Goal: Task Accomplishment & Management: Complete application form

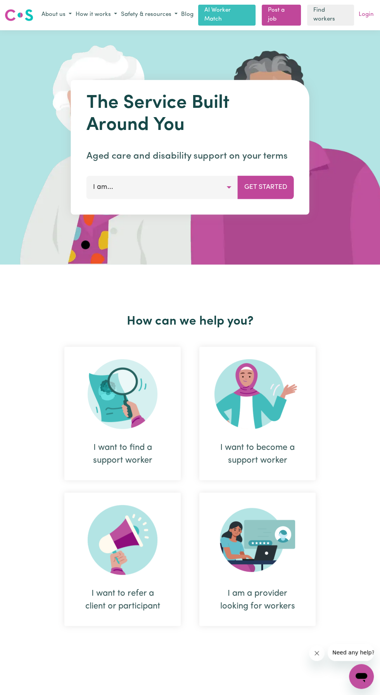
click at [367, 13] on link "Login" at bounding box center [366, 15] width 18 height 12
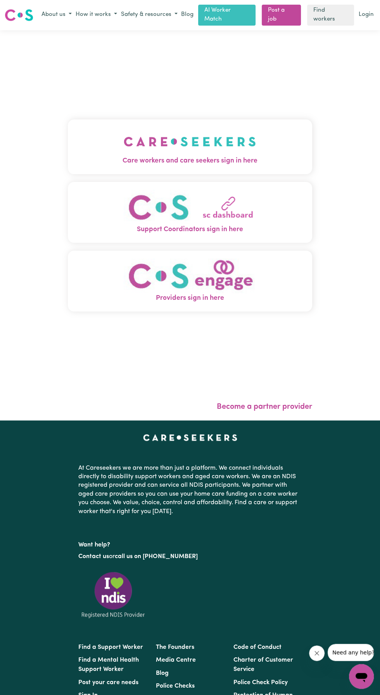
click at [180, 154] on img "Care workers and care seekers sign in here" at bounding box center [190, 141] width 132 height 29
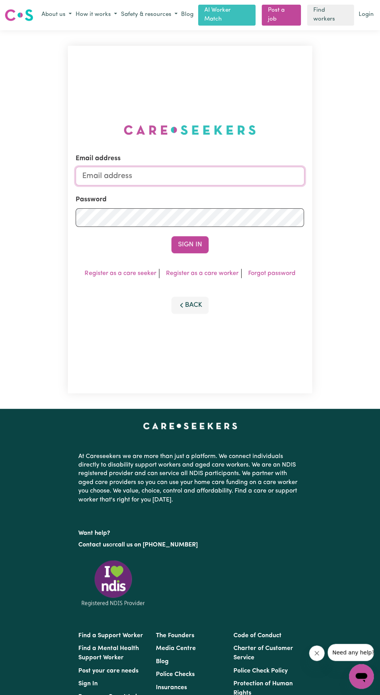
click at [147, 184] on input "Email address" at bounding box center [190, 176] width 228 height 19
type input "[EMAIL_ADDRESS][DOMAIN_NAME]"
click at [171, 236] on button "Sign In" at bounding box center [189, 244] width 37 height 17
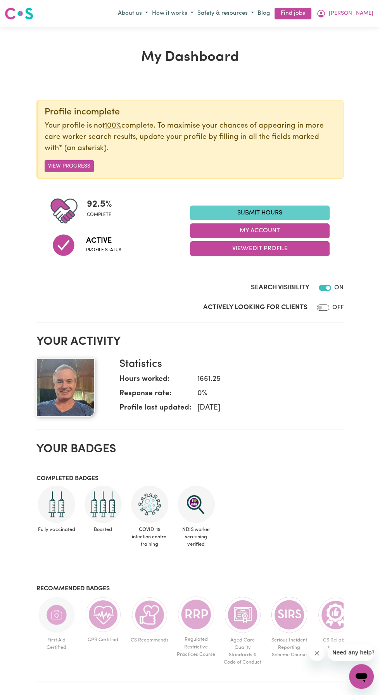
click at [263, 213] on link "Submit Hours" at bounding box center [260, 213] width 140 height 15
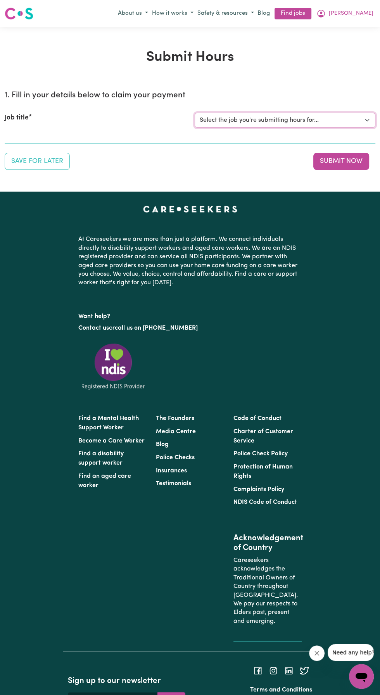
click at [256, 121] on select "Select the job you're submitting hours for... [[PERSON_NAME] Liberty [PERSON_NA…" at bounding box center [285, 120] width 181 height 15
select select "10224"
click at [195, 113] on select "Select the job you're submitting hours for... [[PERSON_NAME] Liberty [PERSON_NA…" at bounding box center [285, 120] width 181 height 15
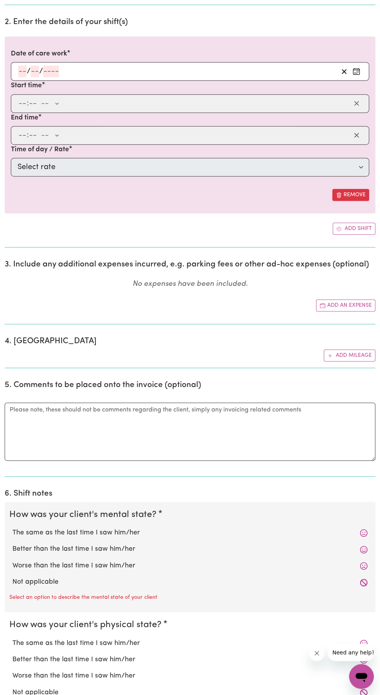
scroll to position [221, 0]
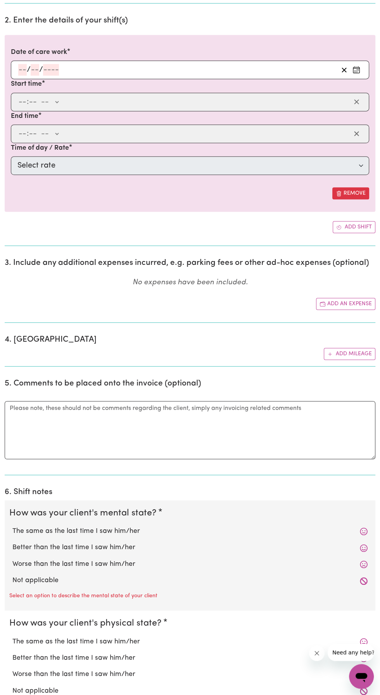
click at [22, 69] on input "number" at bounding box center [22, 70] width 9 height 12
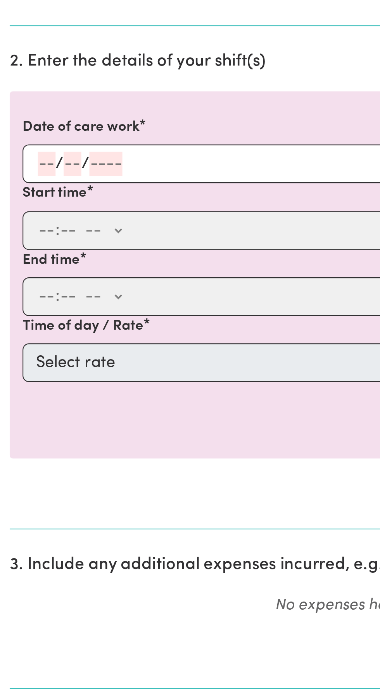
scroll to position [195, 0]
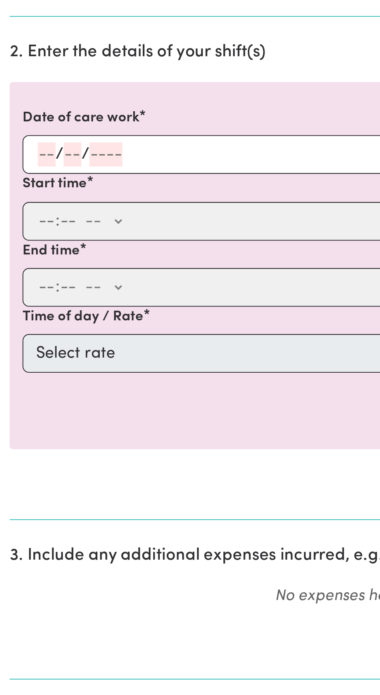
click at [23, 96] on input "number" at bounding box center [22, 97] width 9 height 12
click at [51, 95] on input "number" at bounding box center [51, 97] width 16 height 12
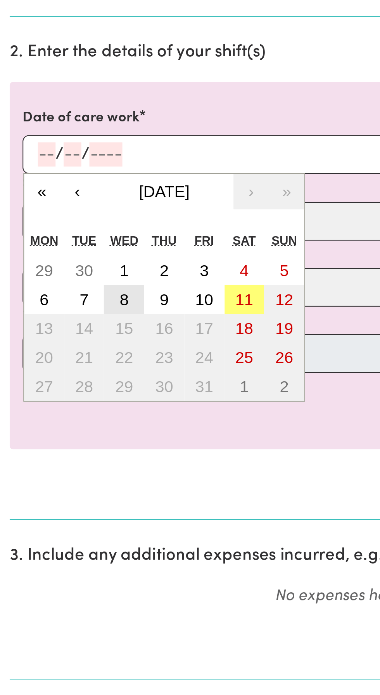
click at [62, 167] on button "8" at bounding box center [59, 166] width 19 height 14
type input "[DATE]"
type input "8"
type input "10"
type input "2025"
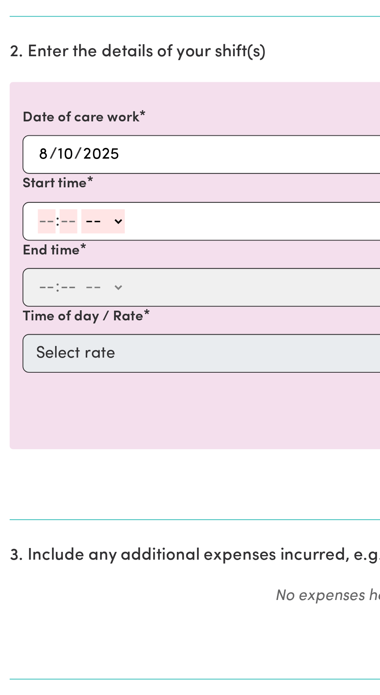
click at [23, 128] on input "number" at bounding box center [22, 129] width 9 height 12
type input "9"
type input "30"
click at [54, 132] on select "-- AM PM" at bounding box center [47, 129] width 21 height 12
select select "am"
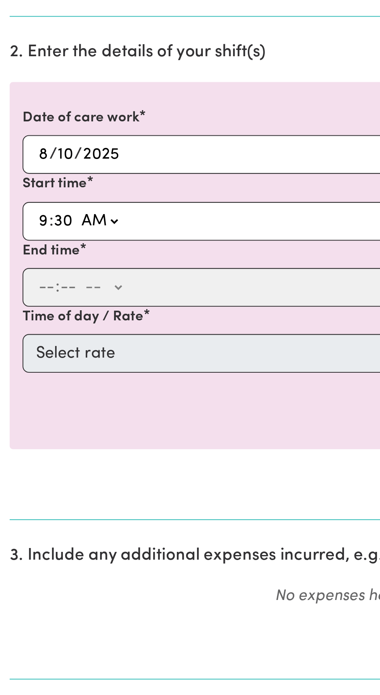
click at [37, 123] on select "-- AM PM" at bounding box center [47, 129] width 21 height 12
type input "09:30"
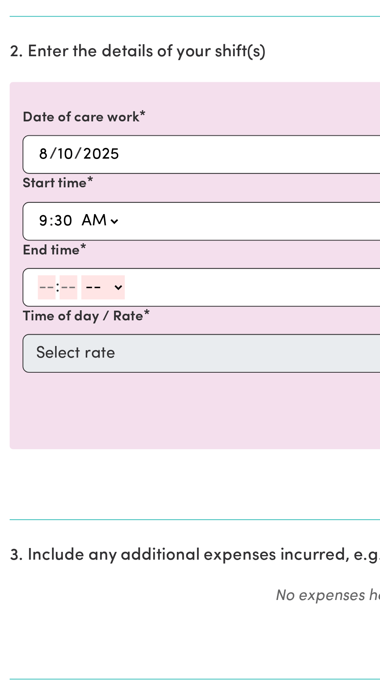
click at [21, 157] on input "number" at bounding box center [22, 161] width 9 height 12
click at [22, 156] on input "10" at bounding box center [22, 161] width 8 height 12
type input "1"
click at [32, 159] on input "number" at bounding box center [29, 161] width 9 height 12
type input "0"
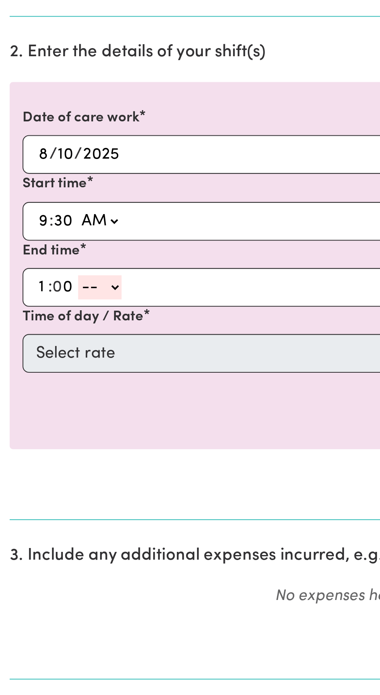
click at [54, 160] on select "-- AM PM" at bounding box center [48, 161] width 21 height 12
select select "pm"
click at [38, 155] on select "-- AM PM" at bounding box center [48, 161] width 21 height 12
type input "13:00"
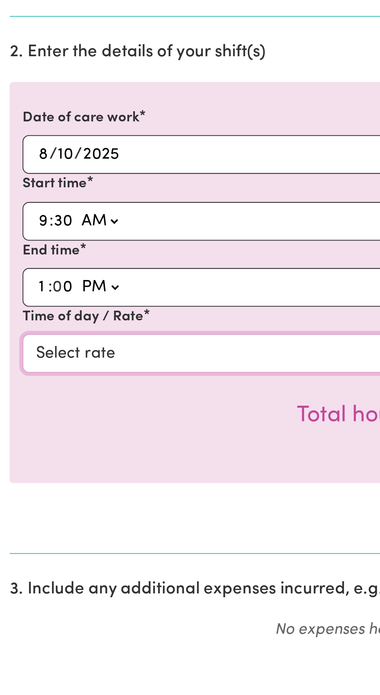
click at [58, 192] on select "Select rate $49.12 - Weekday Daytime - Assistance with Self Care Activities - S…" at bounding box center [190, 192] width 358 height 19
select select "63213"
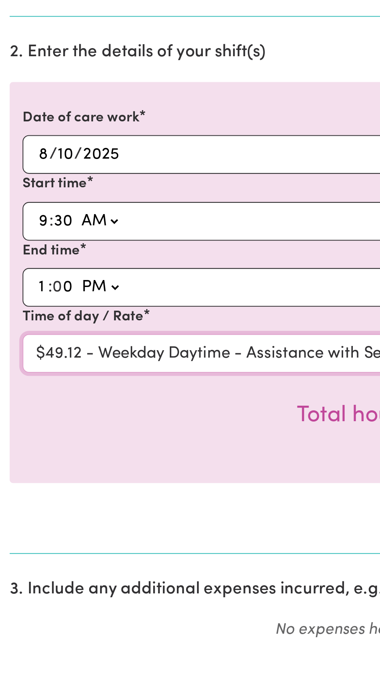
click at [11, 183] on select "Select rate $49.12 - Weekday Daytime - Assistance with Self Care Activities - S…" at bounding box center [190, 192] width 358 height 19
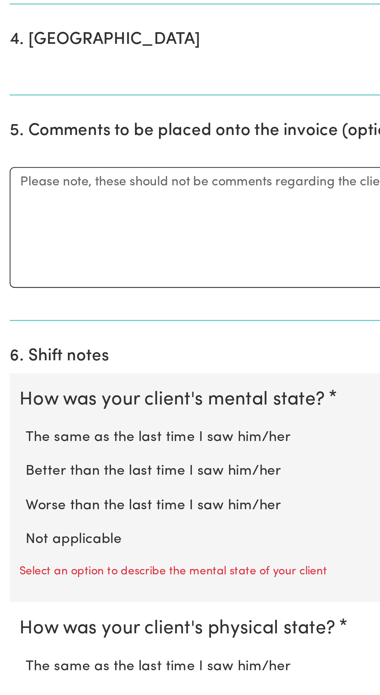
click at [38, 623] on label "Not applicable" at bounding box center [189, 624] width 355 height 10
click at [12, 619] on input "Not applicable" at bounding box center [12, 618] width 0 height 0
radio input "true"
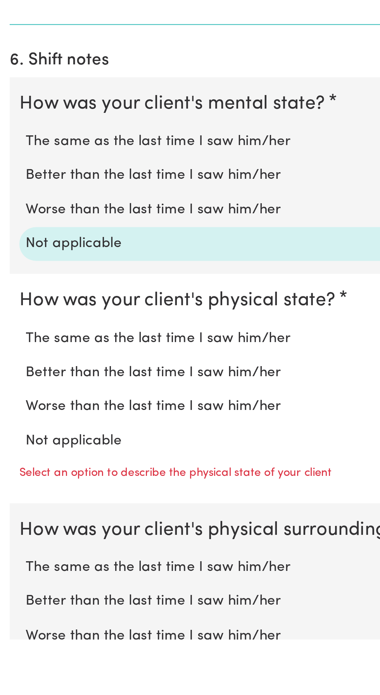
click at [43, 597] on label "Not applicable" at bounding box center [189, 600] width 355 height 10
click at [12, 595] on input "Not applicable" at bounding box center [12, 594] width 0 height 0
radio input "true"
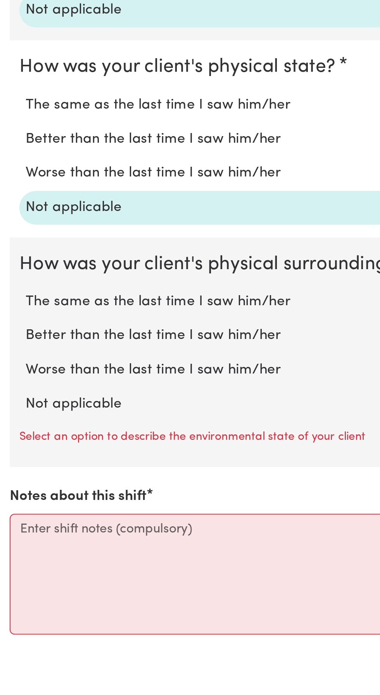
click at [40, 581] on label "Not applicable" at bounding box center [189, 581] width 355 height 10
click at [12, 576] on input "Not applicable" at bounding box center [12, 576] width 0 height 0
radio input "true"
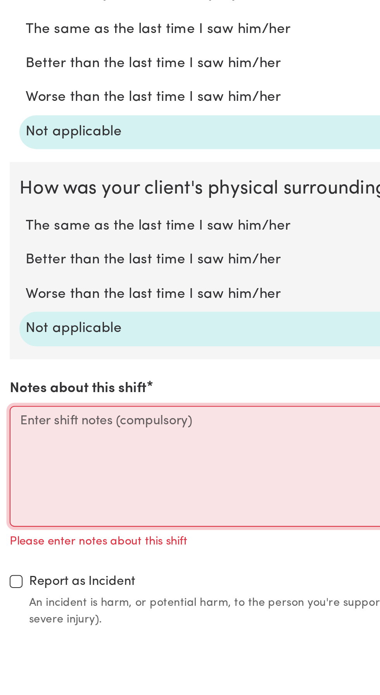
click at [17, 588] on textarea "Notes about this shift" at bounding box center [190, 612] width 371 height 58
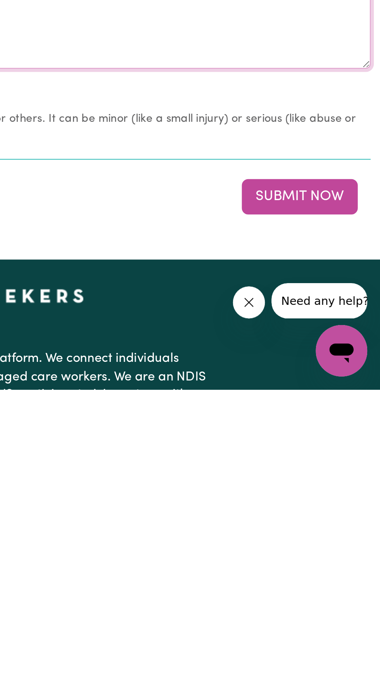
scroll to position [563, 0]
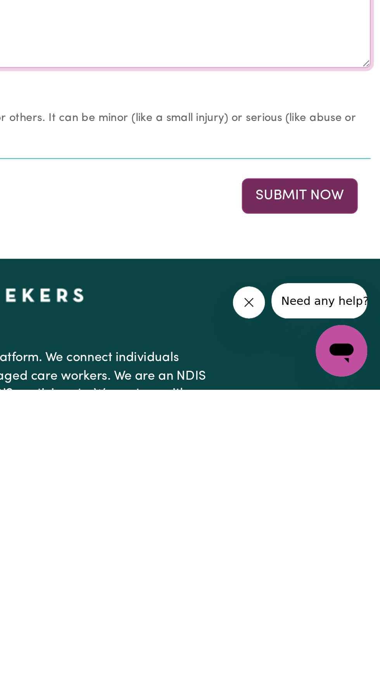
type textarea "Picked [PERSON_NAME] up to assist him with his [DEMOGRAPHIC_DATA] work at the A…"
click at [336, 600] on button "Submit Now" at bounding box center [341, 601] width 56 height 17
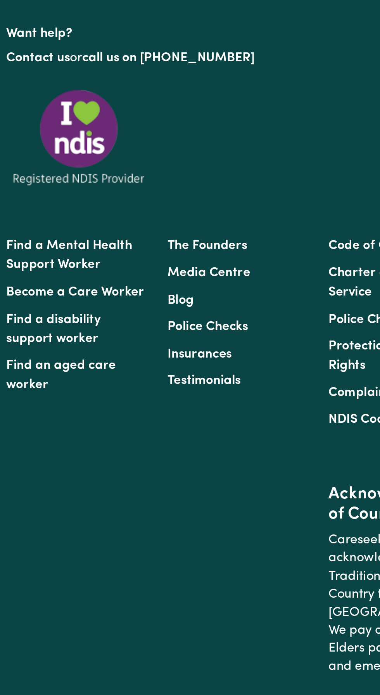
scroll to position [0, 0]
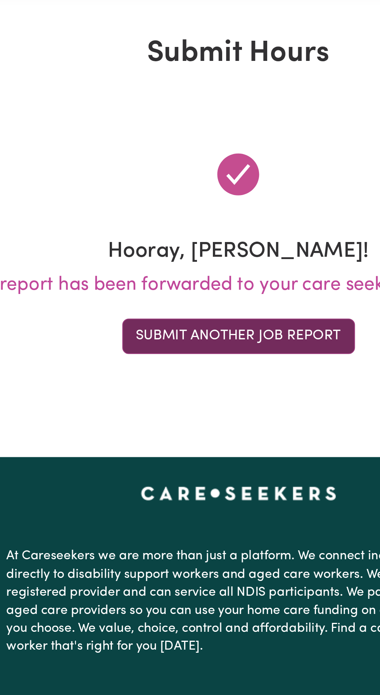
click at [154, 194] on button "Submit Another Job Report" at bounding box center [190, 193] width 112 height 17
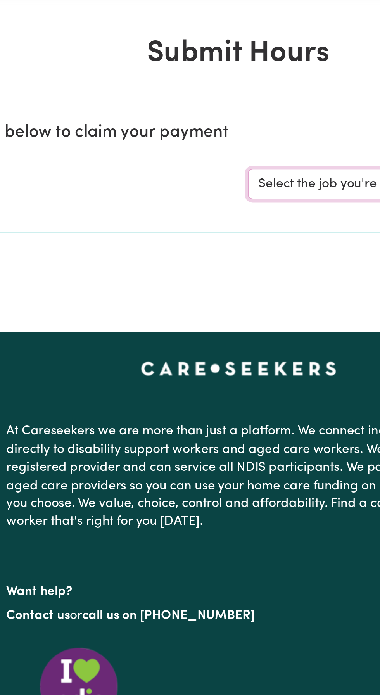
click at [212, 121] on select "Select the job you're submitting hours for... [[PERSON_NAME] Liberty [PERSON_NA…" at bounding box center [285, 120] width 181 height 15
select select "10224"
click at [195, 113] on select "Select the job you're submitting hours for... [[PERSON_NAME] Liberty [PERSON_NA…" at bounding box center [285, 120] width 181 height 15
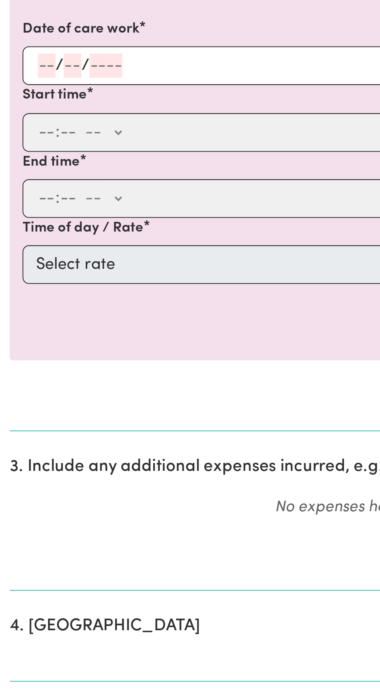
click at [21, 293] on input "number" at bounding box center [22, 291] width 9 height 12
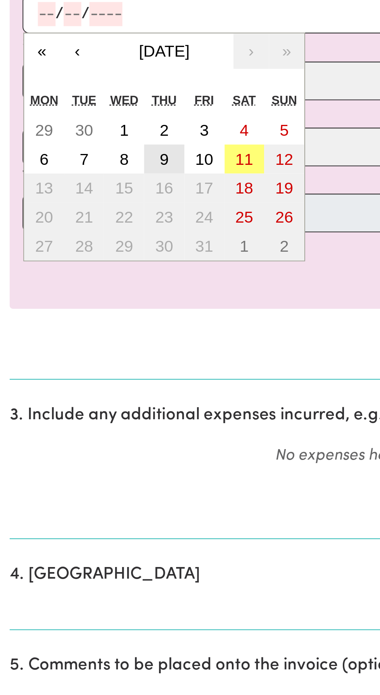
click at [74, 361] on button "9" at bounding box center [78, 361] width 19 height 14
type input "[DATE]"
type input "9"
type input "10"
type input "2025"
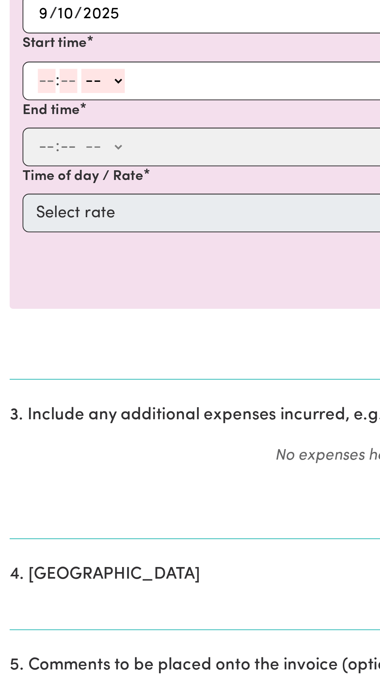
click at [20, 321] on input "number" at bounding box center [22, 324] width 9 height 12
click at [18, 321] on input "number" at bounding box center [22, 324] width 9 height 12
type input "10"
type input "30"
click at [54, 322] on select "-- AM PM" at bounding box center [50, 324] width 21 height 12
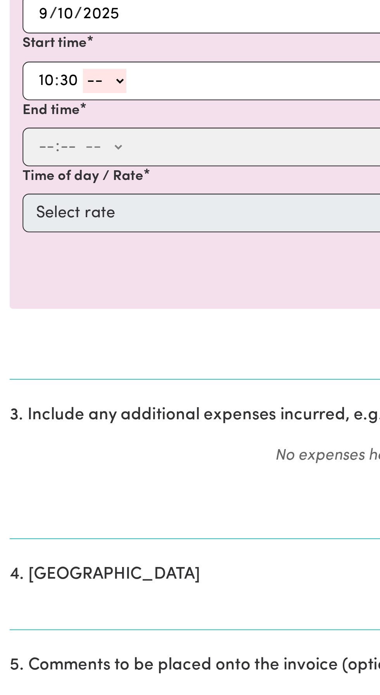
select select "am"
click at [40, 318] on select "-- AM PM" at bounding box center [50, 324] width 21 height 12
type input "10:30"
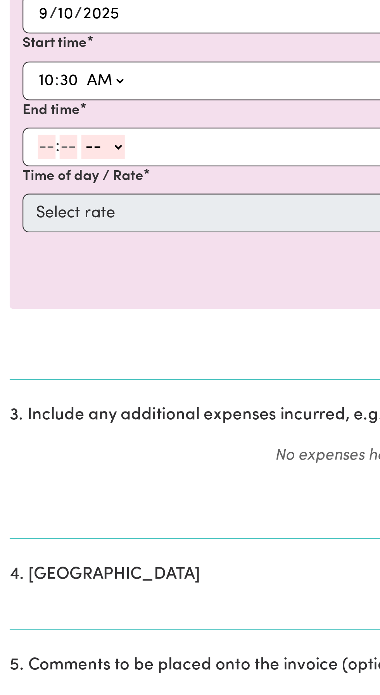
click at [20, 354] on input "number" at bounding box center [22, 355] width 9 height 12
type input "5"
type input "0"
click at [54, 350] on select "-- AM PM" at bounding box center [48, 355] width 21 height 12
select select "pm"
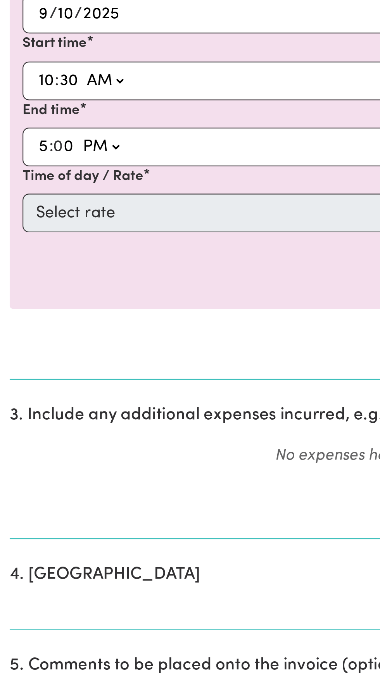
click at [38, 349] on select "-- AM PM" at bounding box center [48, 355] width 21 height 12
type input "17:00"
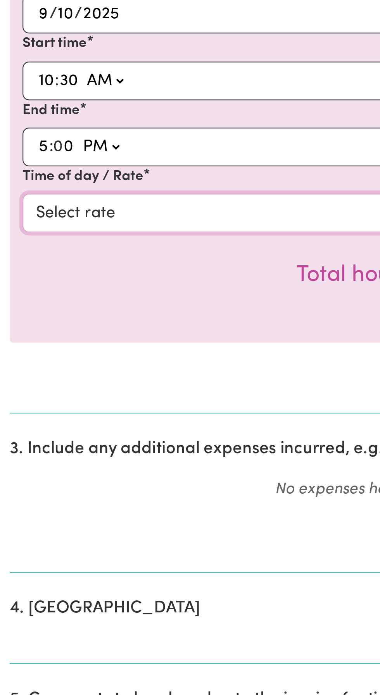
click at [26, 389] on select "Select rate $49.12 - Weekday Daytime - Assistance with Self Care Activities - S…" at bounding box center [190, 387] width 358 height 19
select select "63213"
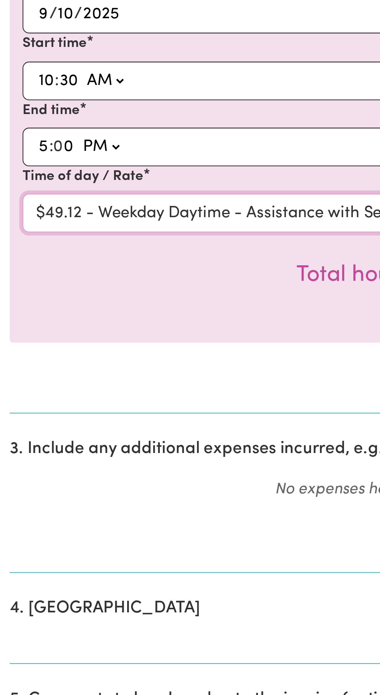
click at [11, 378] on select "Select rate $49.12 - Weekday Daytime - Assistance with Self Care Activities - S…" at bounding box center [190, 387] width 358 height 19
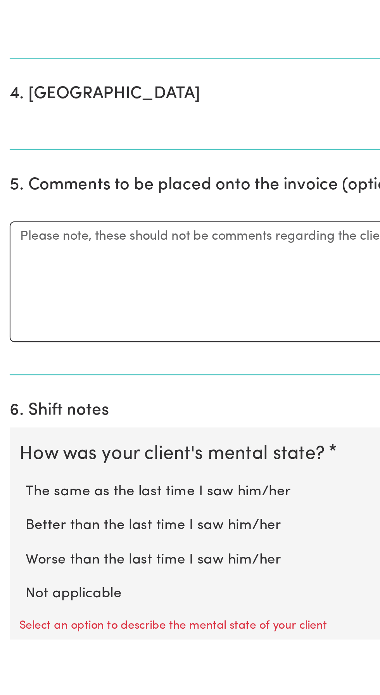
scroll to position [145, 0]
click at [26, 670] on label "Not applicable" at bounding box center [189, 673] width 355 height 10
click at [12, 668] on input "Not applicable" at bounding box center [12, 668] width 0 height 0
radio input "true"
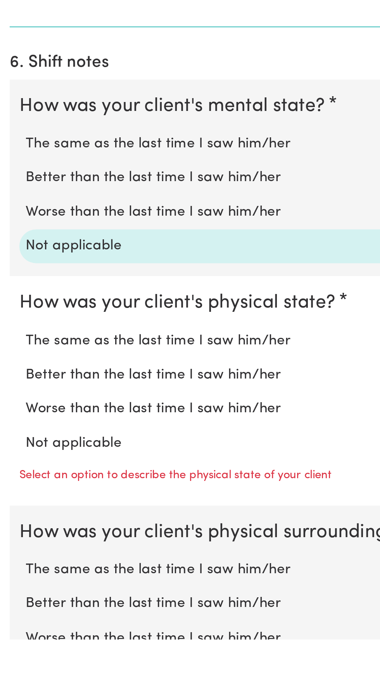
scroll to position [313, 0]
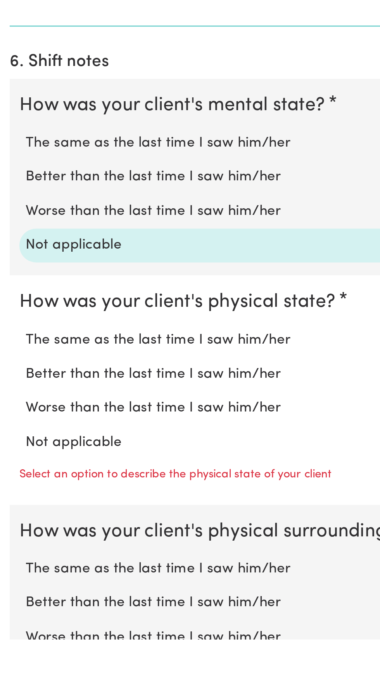
click at [26, 597] on label "Not applicable" at bounding box center [189, 600] width 355 height 10
click at [12, 595] on input "Not applicable" at bounding box center [12, 595] width 0 height 0
radio input "true"
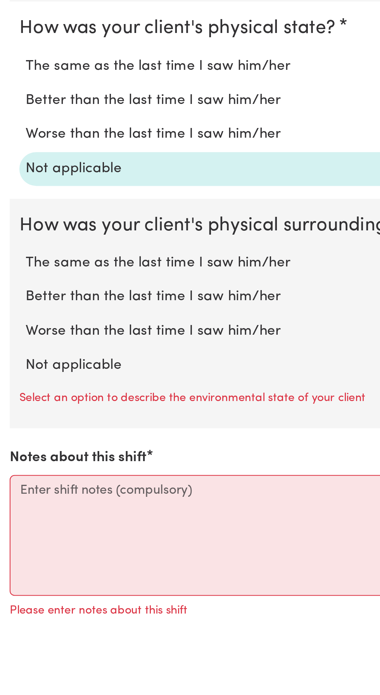
scroll to position [445, 0]
click at [33, 560] on label "Not applicable" at bounding box center [189, 563] width 355 height 10
click at [12, 558] on input "Not applicable" at bounding box center [12, 557] width 0 height 0
radio input "true"
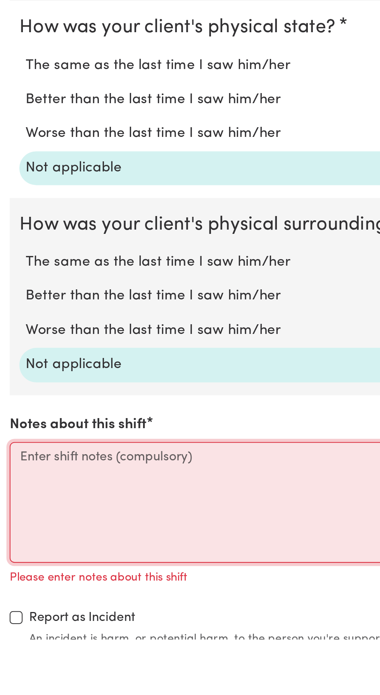
click at [17, 602] on textarea "Notes about this shift" at bounding box center [190, 629] width 371 height 58
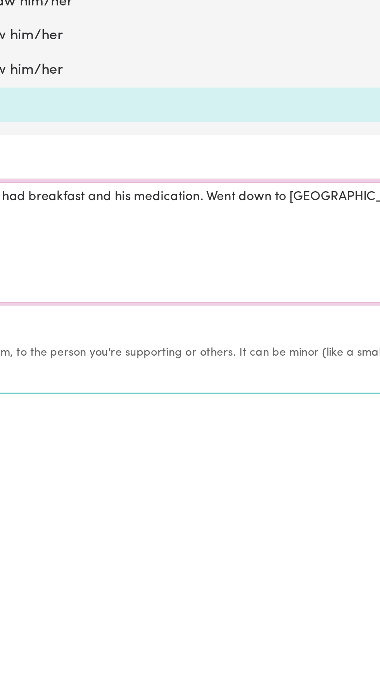
scroll to position [497, 0]
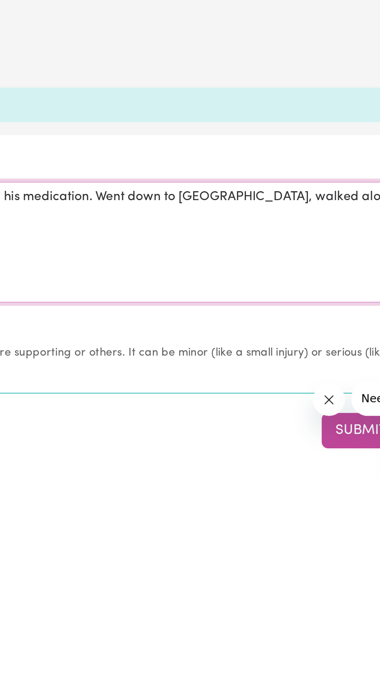
click at [313, 555] on textarea "Made sure that [PERSON_NAME] had breakfast and his medication. Went down to [GE…" at bounding box center [190, 577] width 371 height 58
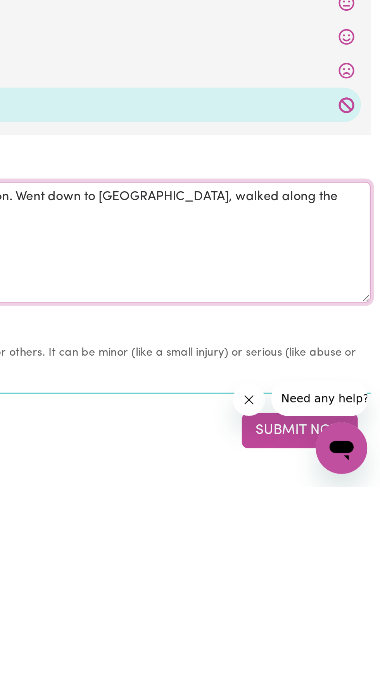
click at [357, 554] on textarea "Made sure that [PERSON_NAME] had breakfast and his medication. Went down to [GE…" at bounding box center [190, 577] width 371 height 58
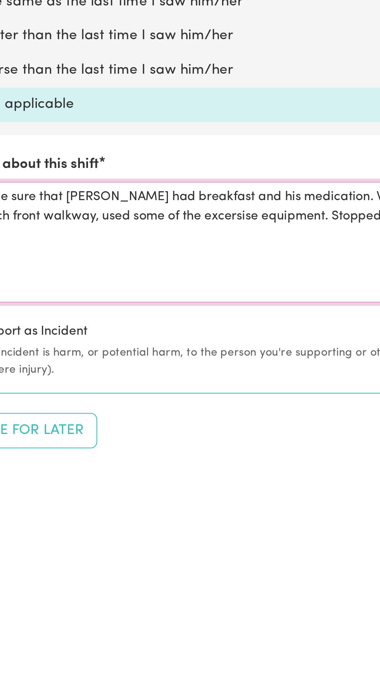
click at [118, 556] on textarea "Made sure that [PERSON_NAME] had breakfast and his medication. Went down to [GE…" at bounding box center [190, 577] width 371 height 58
click at [85, 564] on textarea "Made sure that [PERSON_NAME] had breakfast and his medication. Went down to [GE…" at bounding box center [190, 577] width 371 height 58
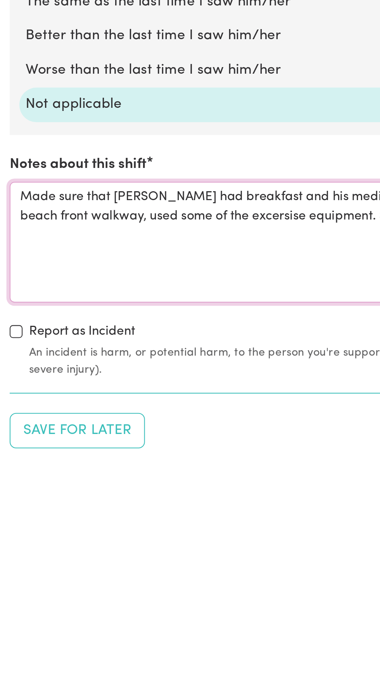
click at [55, 552] on textarea "Made sure that [PERSON_NAME] had breakfast and his medication. Went down to [GE…" at bounding box center [190, 577] width 371 height 58
click at [68, 550] on textarea "Made sure [PERSON_NAME] had breakfast and his medication. Went down to [GEOGRAP…" at bounding box center [190, 577] width 371 height 58
click at [126, 554] on textarea "Made sure [PERSON_NAME] had his breakfast and his medication. Went down to [GEO…" at bounding box center [190, 577] width 371 height 58
click at [148, 559] on textarea "Made sure [PERSON_NAME] had his breakfast and medication. Went down to [GEOGRAP…" at bounding box center [190, 577] width 371 height 58
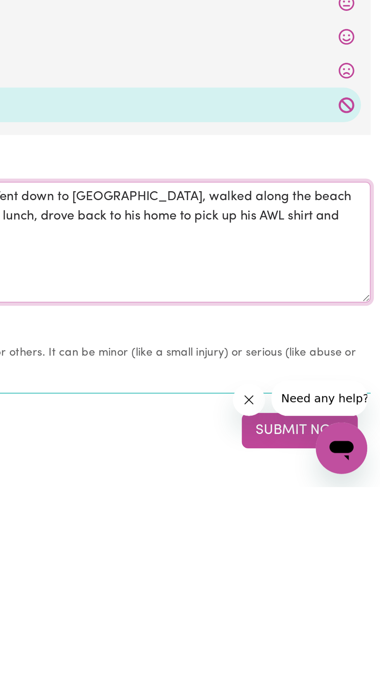
click at [311, 564] on textarea "Made sure [PERSON_NAME] had his breakfast and medication. Went down to [GEOGRAP…" at bounding box center [190, 577] width 371 height 58
click at [305, 561] on textarea "Made sure [PERSON_NAME] had his breakfast and medication. Went down to [GEOGRAP…" at bounding box center [190, 577] width 371 height 58
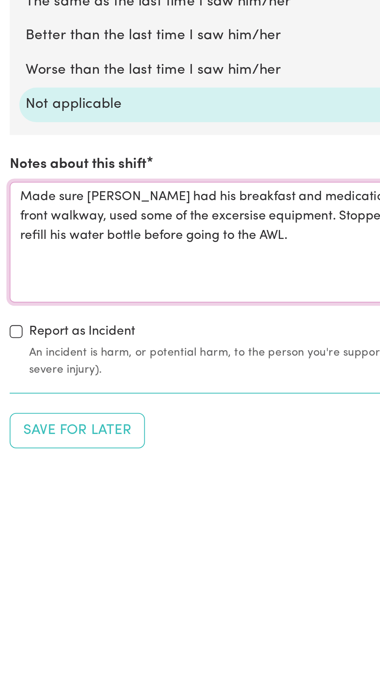
click at [111, 570] on textarea "Made sure [PERSON_NAME] had his breakfast and medication. Went down to [GEOGRAP…" at bounding box center [190, 577] width 371 height 58
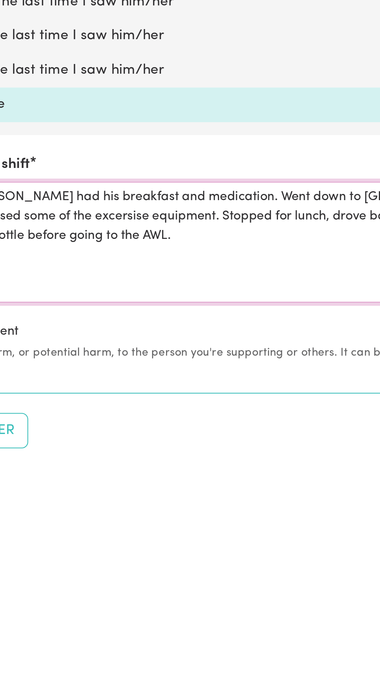
click at [168, 549] on textarea "Made sure [PERSON_NAME] had his breakfast and medication. Went down to [GEOGRAP…" at bounding box center [190, 577] width 371 height 58
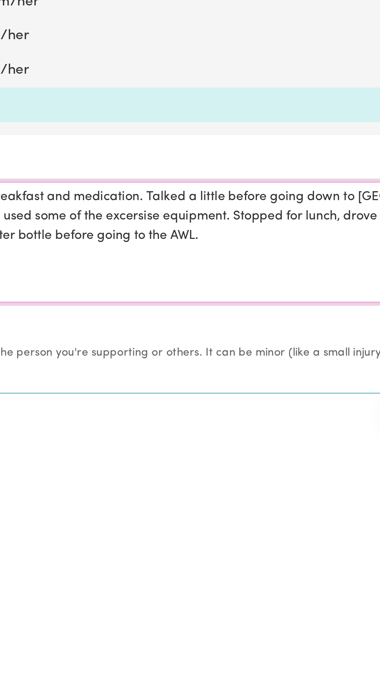
click at [151, 569] on textarea "Made sure [PERSON_NAME] had his breakfast and medication. Talked a little befor…" at bounding box center [190, 577] width 371 height 58
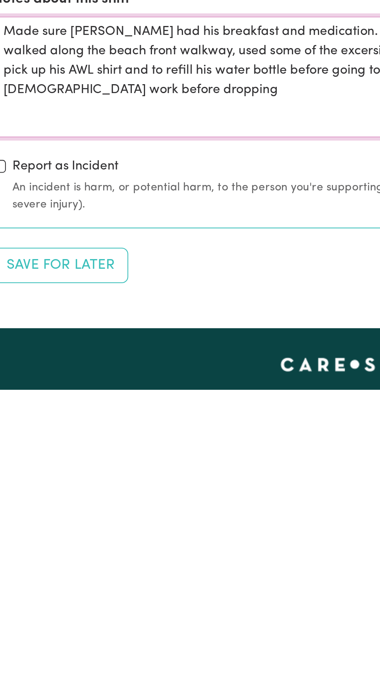
scroll to position [531, 0]
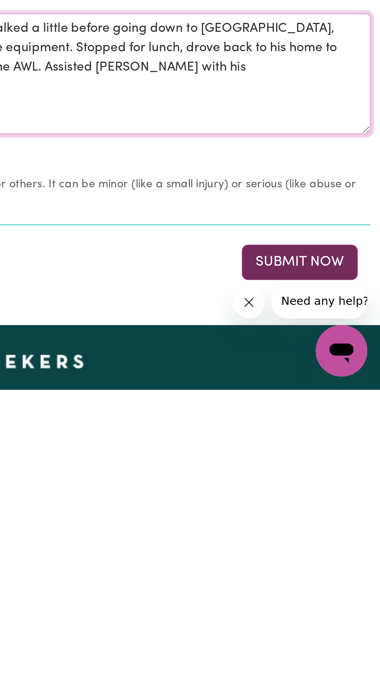
type textarea "Made sure [PERSON_NAME] had his breakfast and medication. Talked a little befor…"
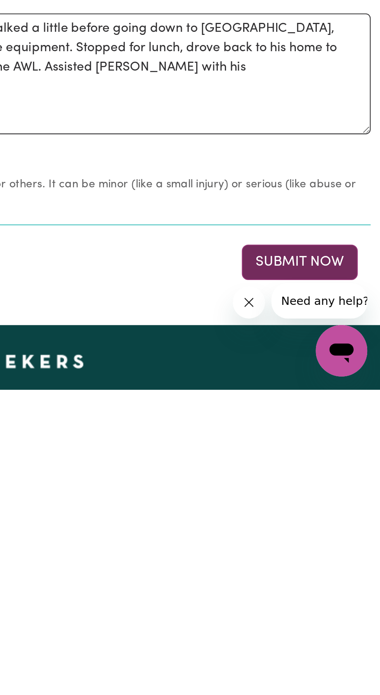
click at [337, 629] on button "Submit Now" at bounding box center [341, 633] width 56 height 17
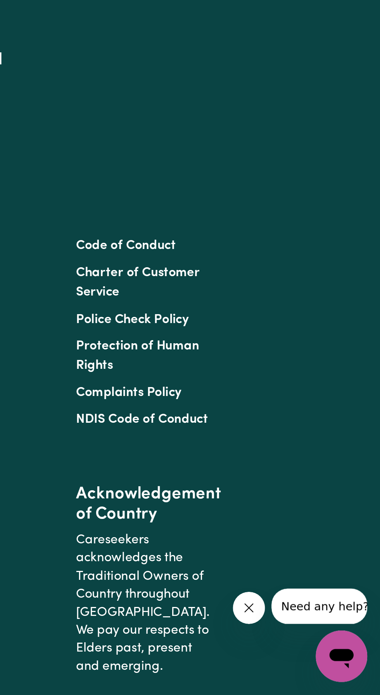
scroll to position [0, 0]
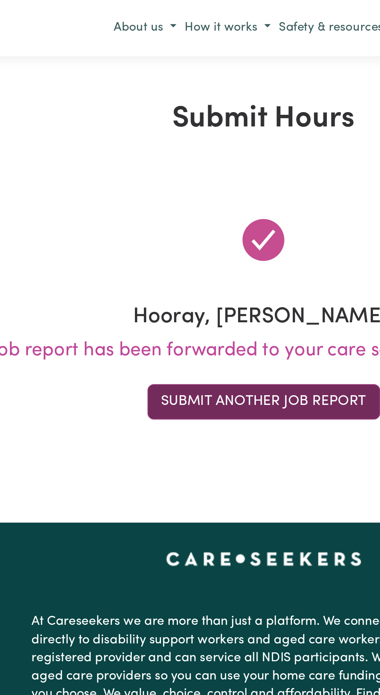
click at [161, 190] on button "Submit Another Job Report" at bounding box center [190, 193] width 112 height 17
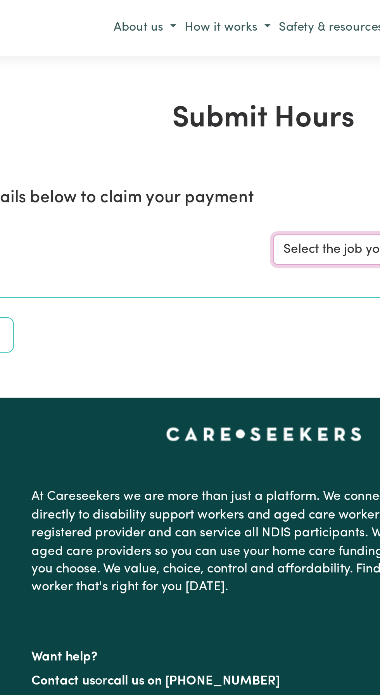
click at [214, 118] on select "Select the job you're submitting hours for... [[PERSON_NAME] Liberty [PERSON_NA…" at bounding box center [285, 120] width 181 height 15
click at [221, 118] on select "Select the job you're submitting hours for... [[PERSON_NAME] Liberty [PERSON_NA…" at bounding box center [285, 120] width 181 height 15
select select "11038"
click at [195, 113] on select "Select the job you're submitting hours for... [[PERSON_NAME] Liberty [PERSON_NA…" at bounding box center [285, 120] width 181 height 15
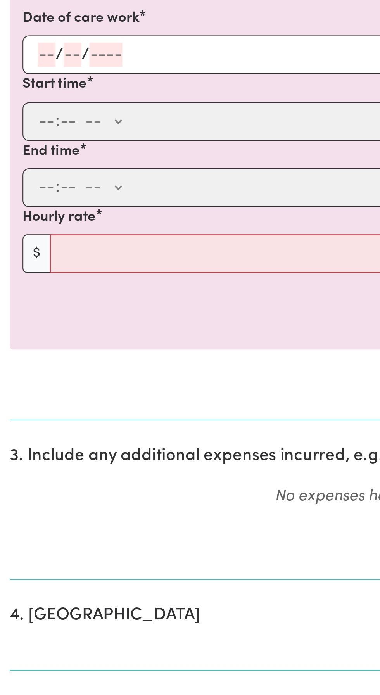
click at [21, 288] on input "number" at bounding box center [22, 291] width 9 height 12
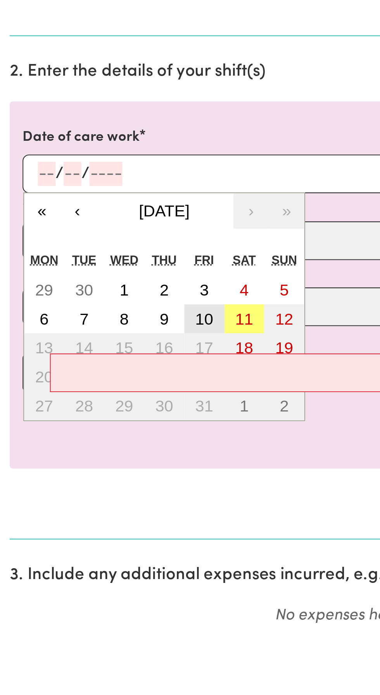
click at [99, 360] on abbr "10" at bounding box center [98, 361] width 9 height 9
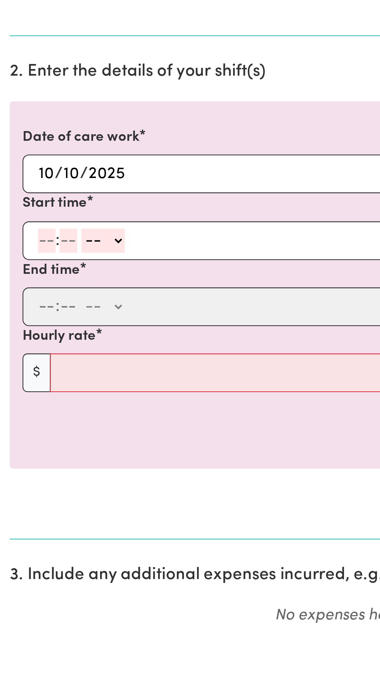
type input "[DATE]"
type input "10"
type input "2025"
click at [22, 321] on input "number" at bounding box center [22, 324] width 9 height 12
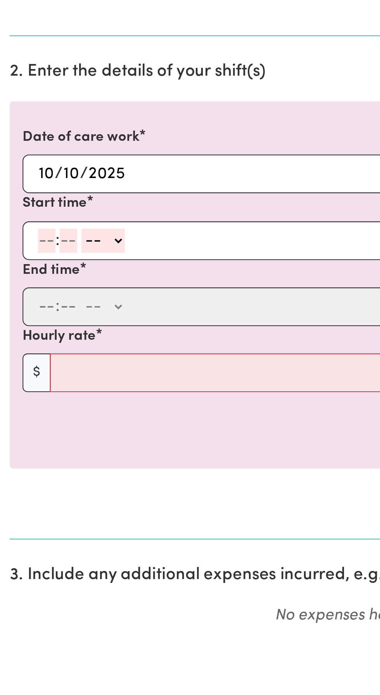
click at [114, 497] on section "3. Include any additional expenses incurred, e.g. parking fees or other ad-hoc …" at bounding box center [190, 509] width 371 height 71
click at [24, 319] on input "number" at bounding box center [22, 324] width 9 height 12
type input "9"
type input "0"
click at [55, 321] on select "-- AM PM" at bounding box center [48, 324] width 21 height 12
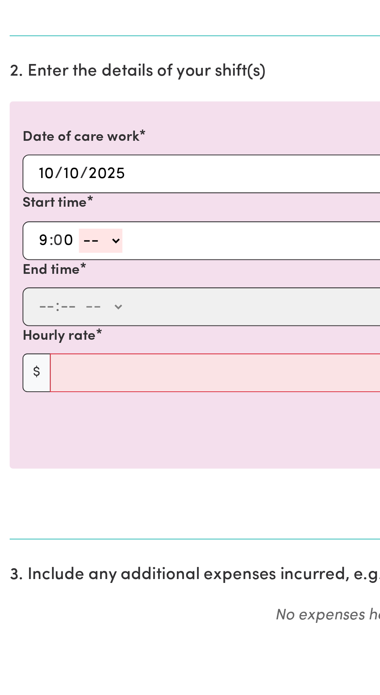
select select "am"
click at [38, 318] on select "-- AM PM" at bounding box center [48, 324] width 21 height 12
type input "09:00"
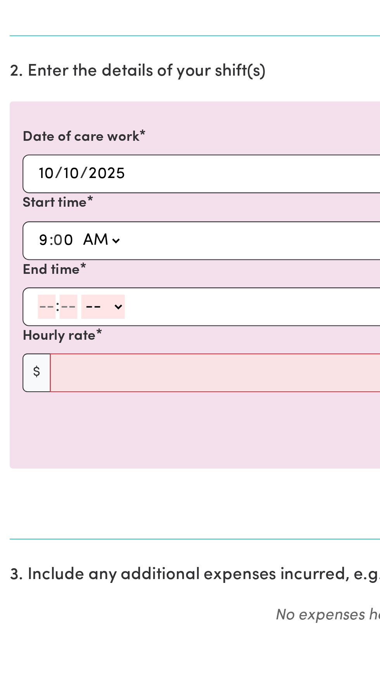
click at [23, 354] on input "number" at bounding box center [22, 355] width 9 height 12
type input "2"
type input "0"
click at [52, 352] on select "-- AM PM" at bounding box center [48, 355] width 21 height 12
select select "pm"
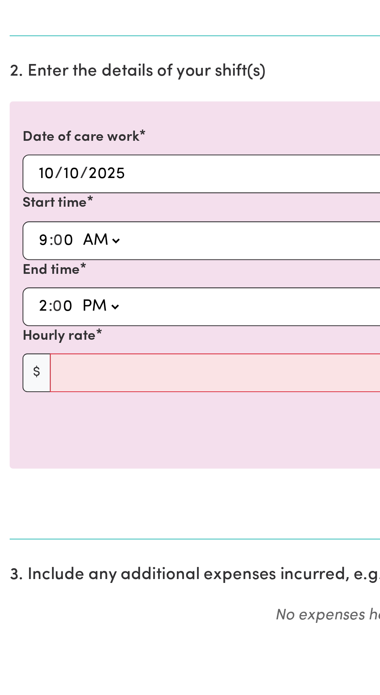
click at [38, 349] on select "-- AM PM" at bounding box center [48, 355] width 21 height 12
type input "14:00"
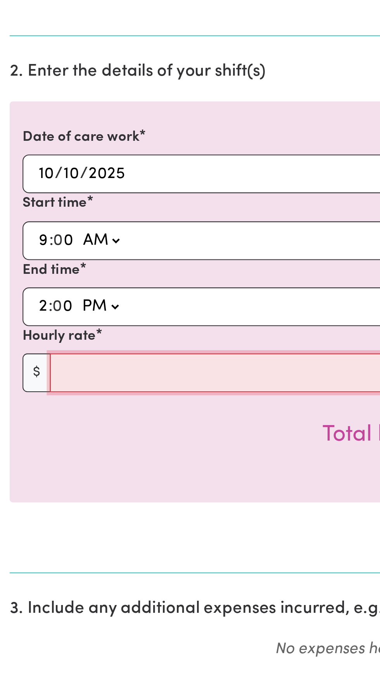
click at [62, 385] on input "Hourly rate" at bounding box center [196, 387] width 345 height 19
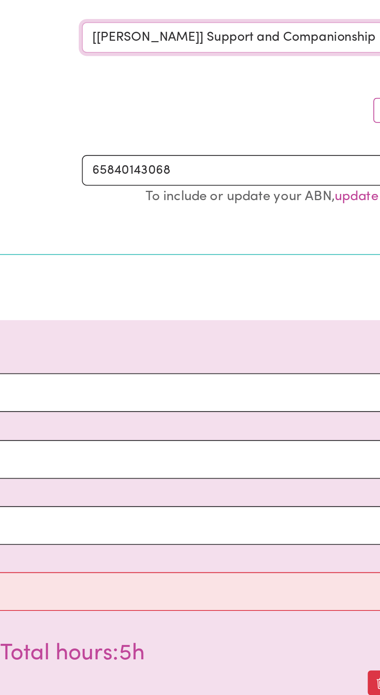
click at [247, 117] on select "Select the job you're submitting hours for... [[PERSON_NAME] Liberty [PERSON_NA…" at bounding box center [285, 120] width 181 height 15
select select "10224"
click at [195, 113] on select "Select the job you're submitting hours for... [[PERSON_NAME] Liberty [PERSON_NA…" at bounding box center [285, 120] width 181 height 15
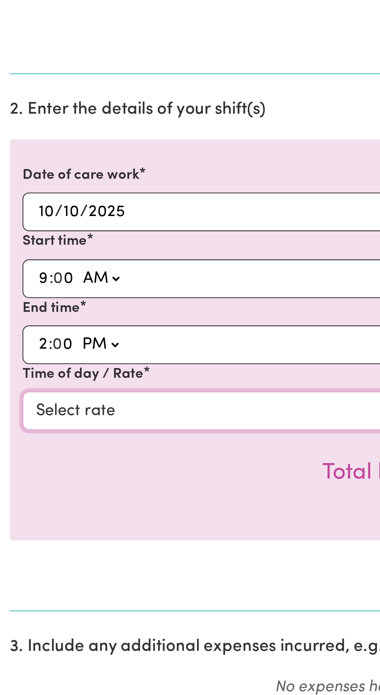
click at [58, 389] on select "Select rate $49.12 - Weekday Daytime - Assistance with Self Care Activities - S…" at bounding box center [190, 387] width 358 height 19
select select "63213"
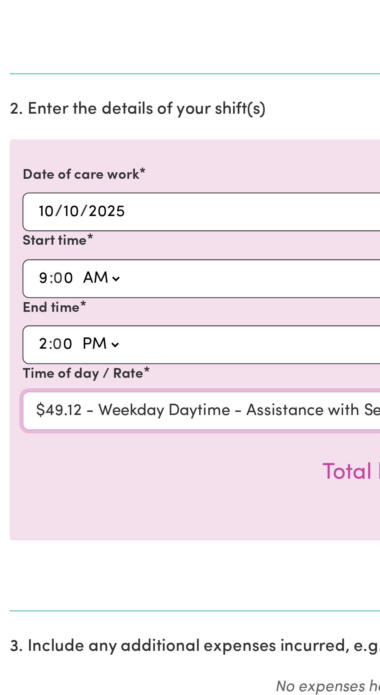
click at [11, 378] on select "Select rate $49.12 - Weekday Daytime - Assistance with Self Care Activities - S…" at bounding box center [190, 387] width 358 height 19
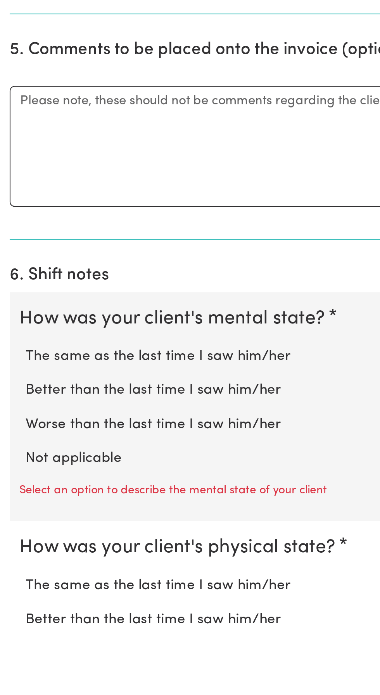
scroll to position [212, 0]
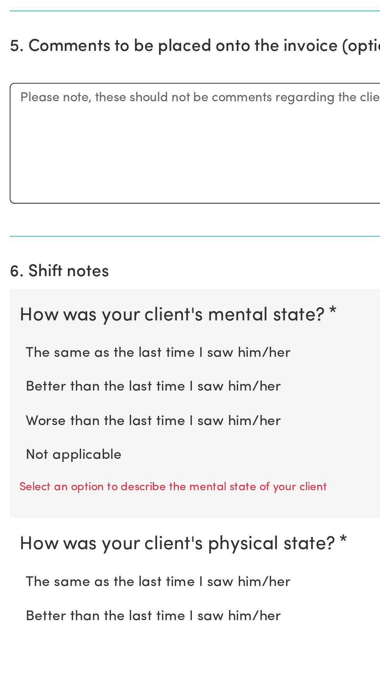
click at [41, 602] on label "Not applicable" at bounding box center [189, 607] width 355 height 10
click at [12, 601] on input "Not applicable" at bounding box center [12, 601] width 0 height 0
radio input "true"
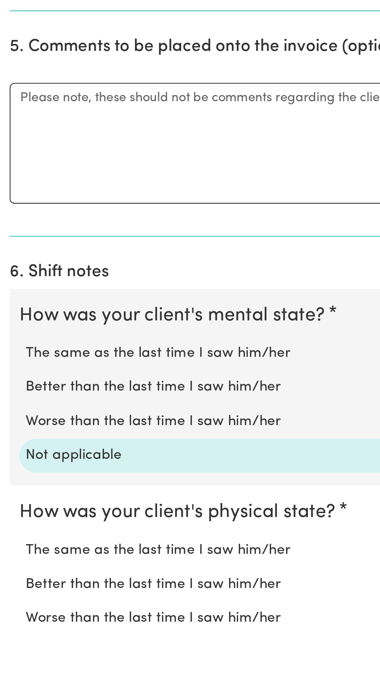
click at [41, 695] on label "Not applicable" at bounding box center [189, 702] width 355 height 10
click at [12, 695] on input "Not applicable" at bounding box center [12, 696] width 0 height 0
radio input "true"
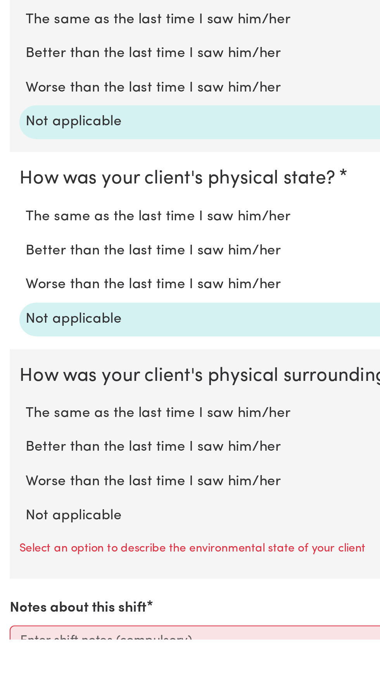
scroll to position [373, 0]
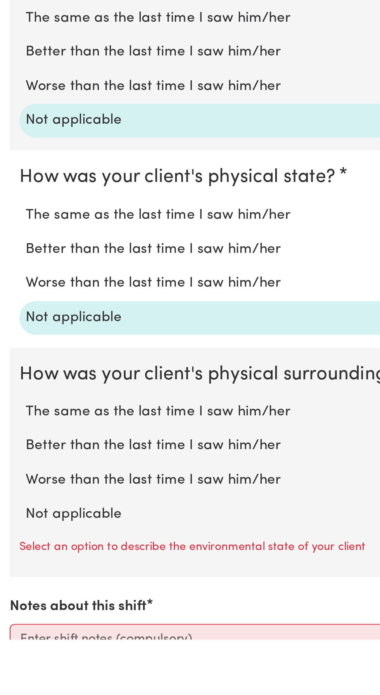
click at [42, 633] on label "Not applicable" at bounding box center [189, 635] width 355 height 10
click at [12, 630] on input "Not applicable" at bounding box center [12, 630] width 0 height 0
radio input "true"
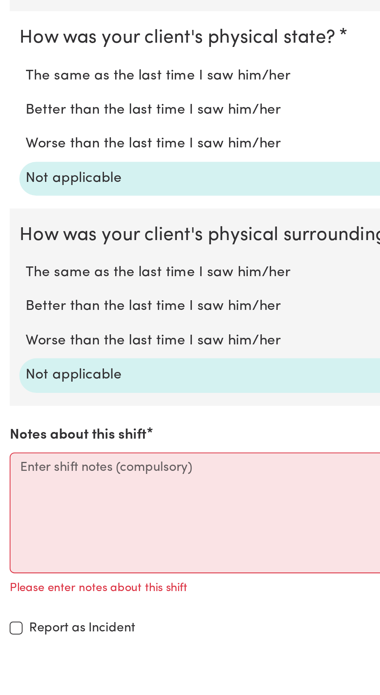
scroll to position [442, 0]
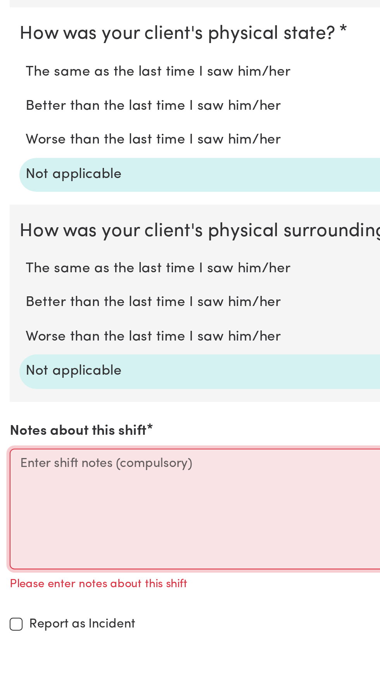
click at [24, 609] on textarea "Notes about this shift" at bounding box center [190, 632] width 371 height 58
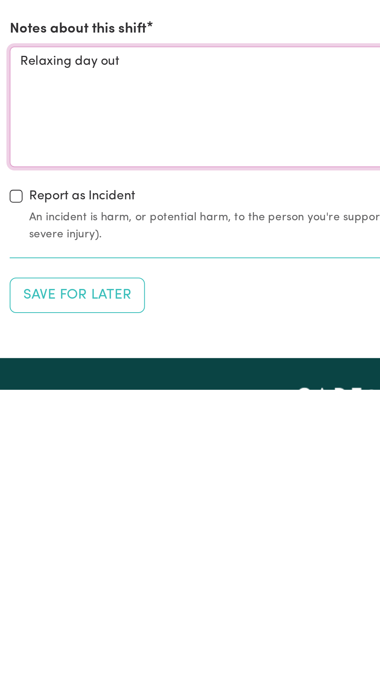
scroll to position [517, 0]
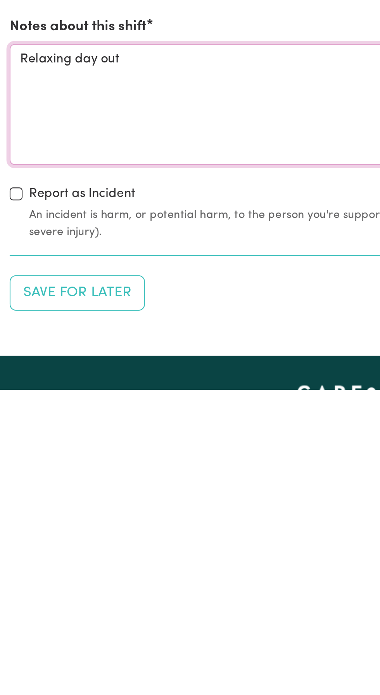
click at [36, 531] on textarea "Relaxing day out" at bounding box center [190, 558] width 371 height 58
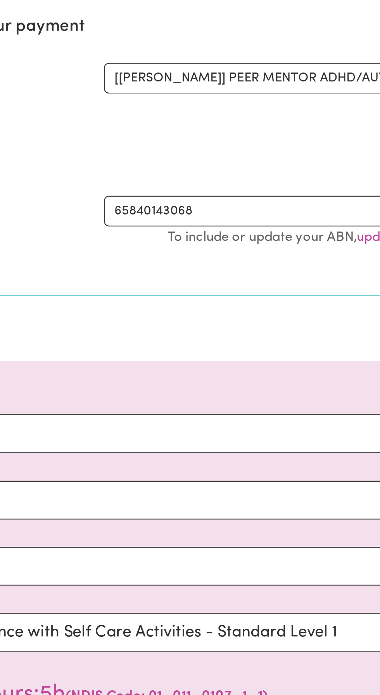
scroll to position [82, 0]
type textarea "Day out"
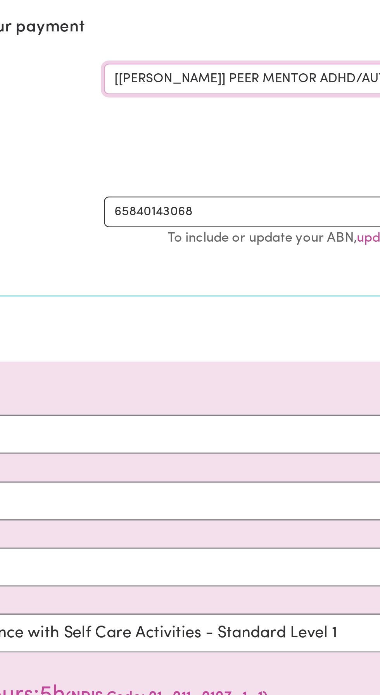
click at [256, 35] on select "Select the job you're submitting hours for... [[PERSON_NAME] Liberty [PERSON_NA…" at bounding box center [285, 38] width 181 height 15
click at [195, 31] on select "Select the job you're submitting hours for... [[PERSON_NAME] Liberty [PERSON_NA…" at bounding box center [285, 38] width 181 height 15
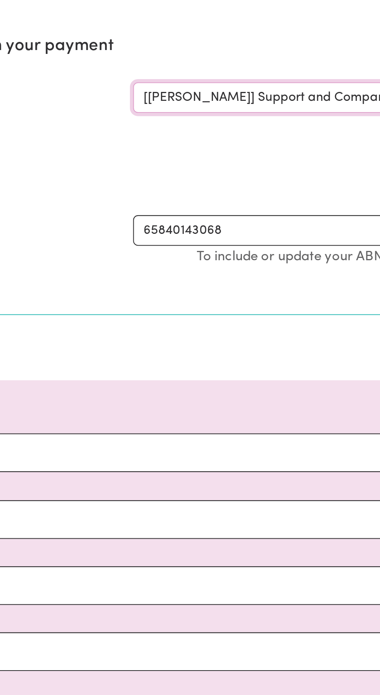
scroll to position [73, 0]
click at [249, 47] on select "Select the job you're submitting hours for... [[PERSON_NAME] Liberty [PERSON_NA…" at bounding box center [285, 47] width 181 height 15
select select "10224"
click at [195, 40] on select "Select the job you're submitting hours for... [[PERSON_NAME] Liberty [PERSON_NA…" at bounding box center [285, 47] width 181 height 15
select select "63213"
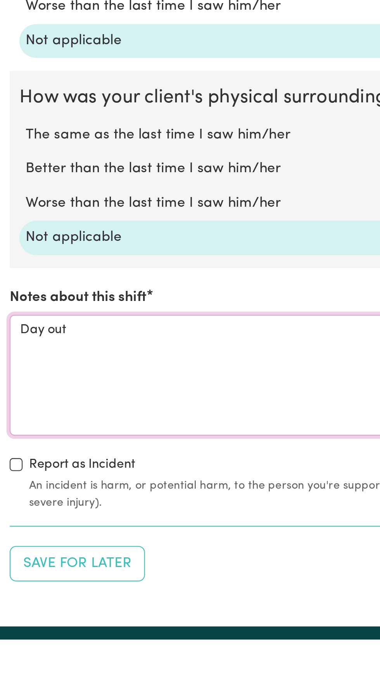
click at [42, 546] on textarea "Day out" at bounding box center [190, 568] width 371 height 58
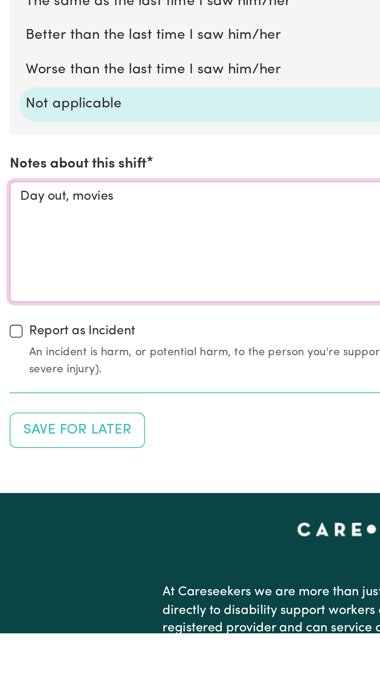
scroll to position [568, 0]
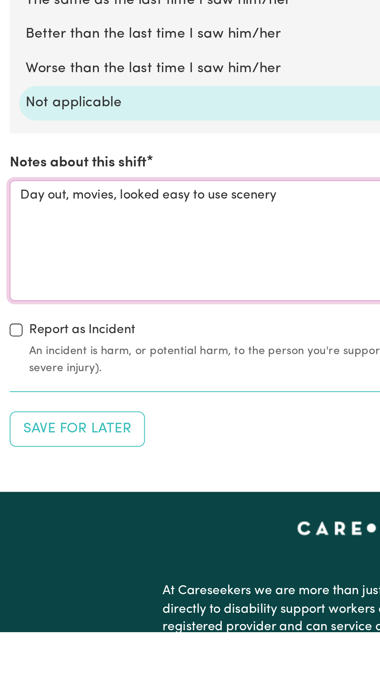
click at [78, 480] on textarea "Day out, movies, looked easy to use scenery" at bounding box center [190, 506] width 371 height 58
click at [149, 484] on textarea "Day out, movies, looked for easy to use scenery" at bounding box center [190, 506] width 371 height 58
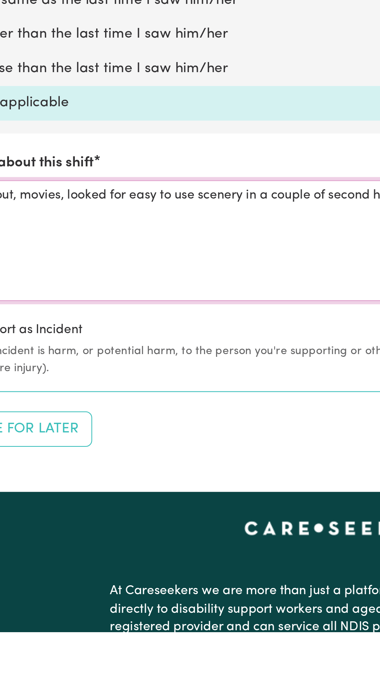
click at [139, 482] on textarea "Day out, movies, looked for easy to use scenery in a couple of second hand / op…" at bounding box center [190, 506] width 371 height 58
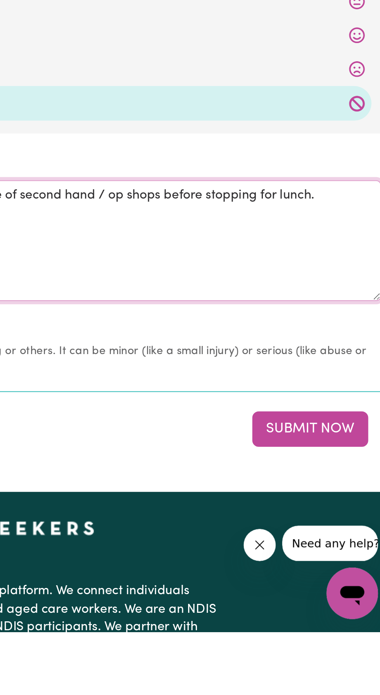
click at [351, 483] on textarea "Day out, movies, looked for easy to use scenery props in a couple of second han…" at bounding box center [190, 506] width 371 height 58
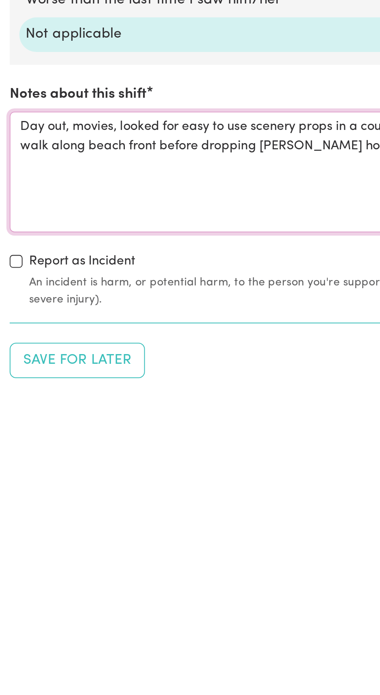
scroll to position [486, 0]
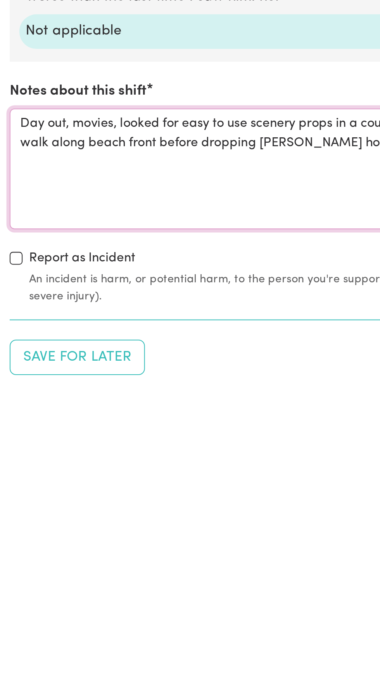
click at [12, 563] on textarea "Day out, movies, looked for easy to use scenery props in a couple of second han…" at bounding box center [190, 589] width 371 height 58
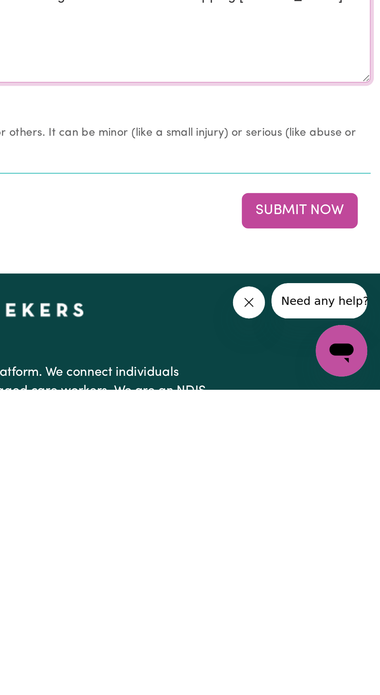
scroll to position [558, 0]
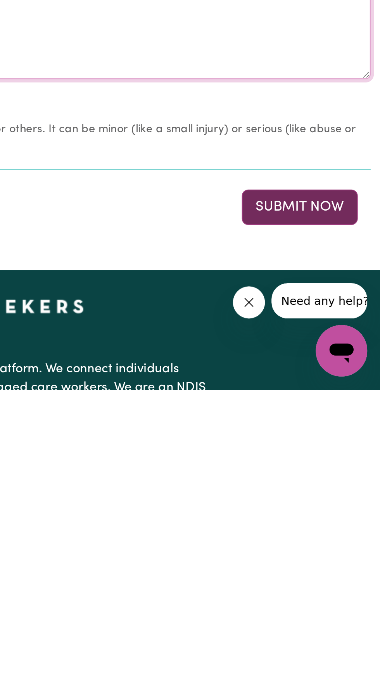
type textarea "Made sure that [PERSON_NAME] had breakfast before leaving. Day out, movies, loo…"
click at [327, 602] on button "Submit Now" at bounding box center [341, 607] width 56 height 17
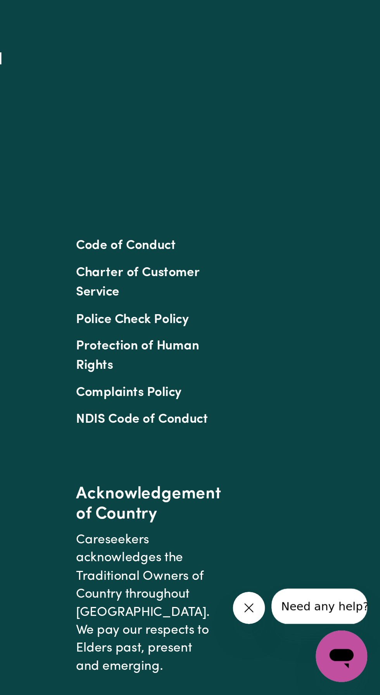
scroll to position [0, 0]
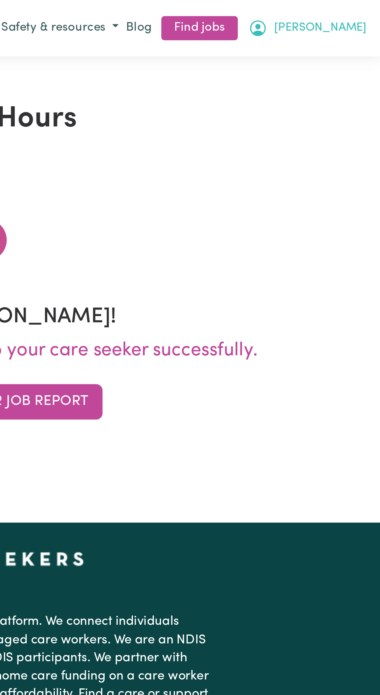
click at [370, 15] on span "[PERSON_NAME]" at bounding box center [351, 13] width 45 height 9
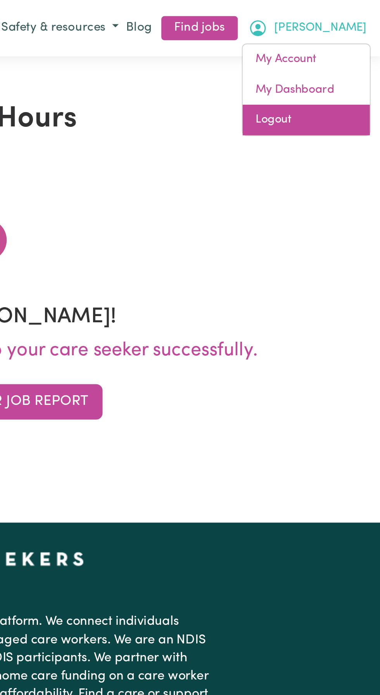
click at [327, 59] on link "Logout" at bounding box center [344, 57] width 61 height 15
